Goal: Task Accomplishment & Management: Manage account settings

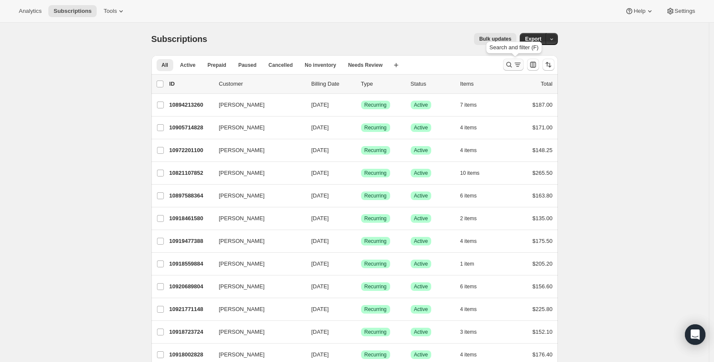
click at [522, 62] on icon "Search and filter results" at bounding box center [518, 64] width 9 height 9
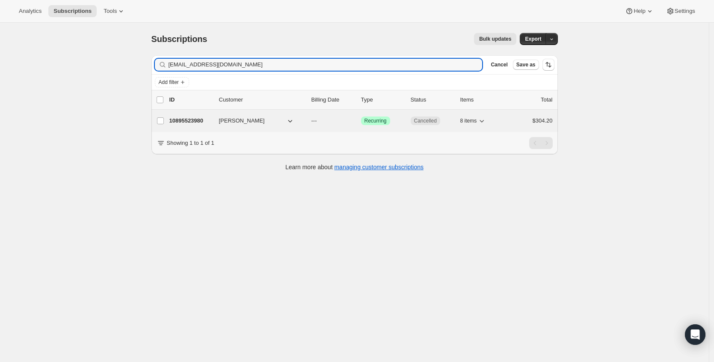
type input "[EMAIL_ADDRESS][DOMAIN_NAME]"
click at [180, 119] on p "10895523980" at bounding box center [190, 120] width 43 height 9
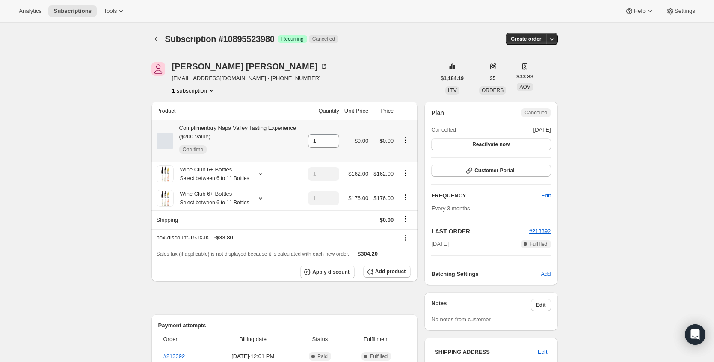
scroll to position [227, 0]
